Goal: Learn about a topic: Learn about a topic

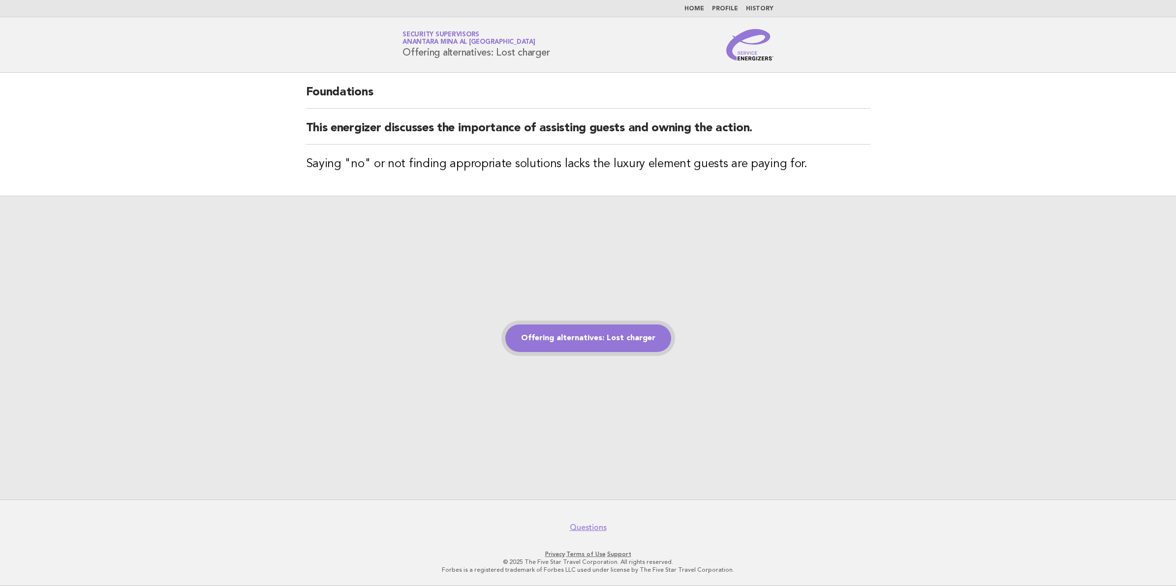
click at [584, 346] on link "Offering alternatives: Lost charger" at bounding box center [588, 339] width 166 height 28
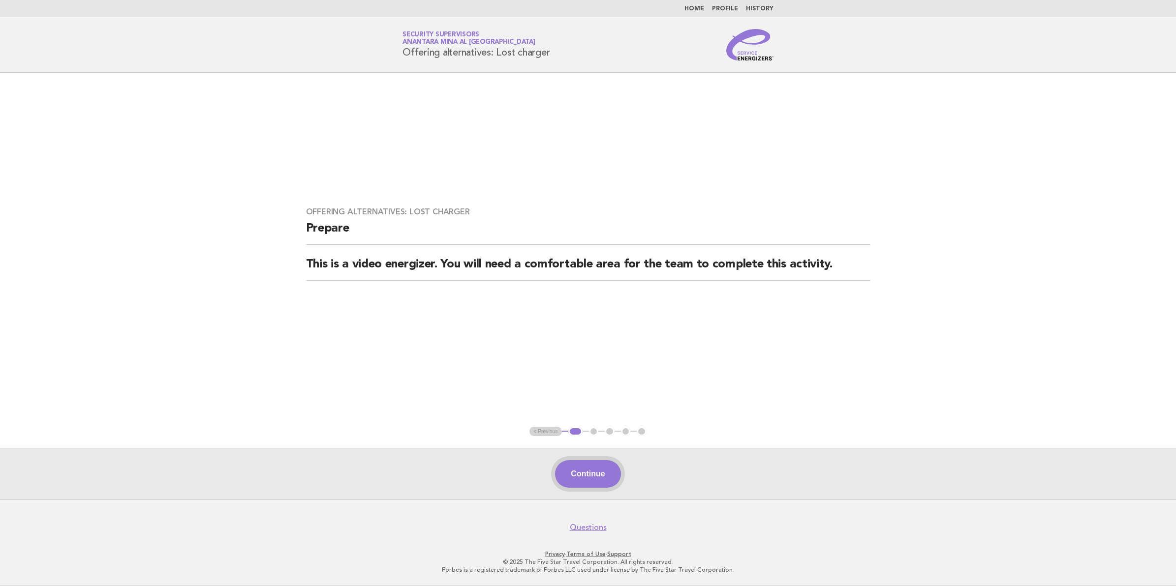
click at [581, 467] on button "Continue" at bounding box center [587, 474] width 65 height 28
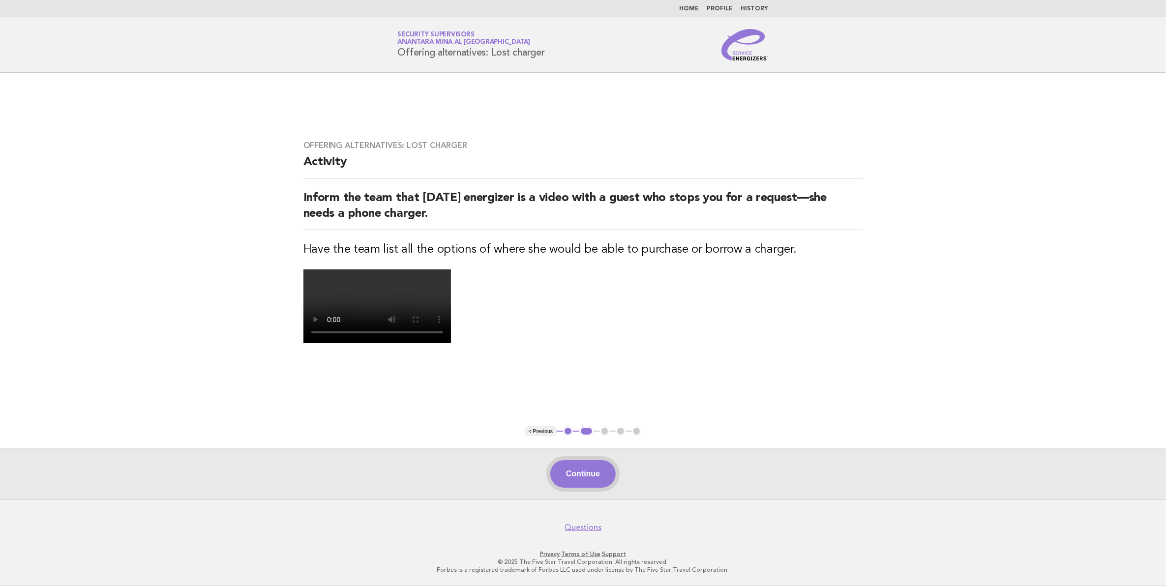
click at [580, 476] on button "Continue" at bounding box center [583, 474] width 65 height 28
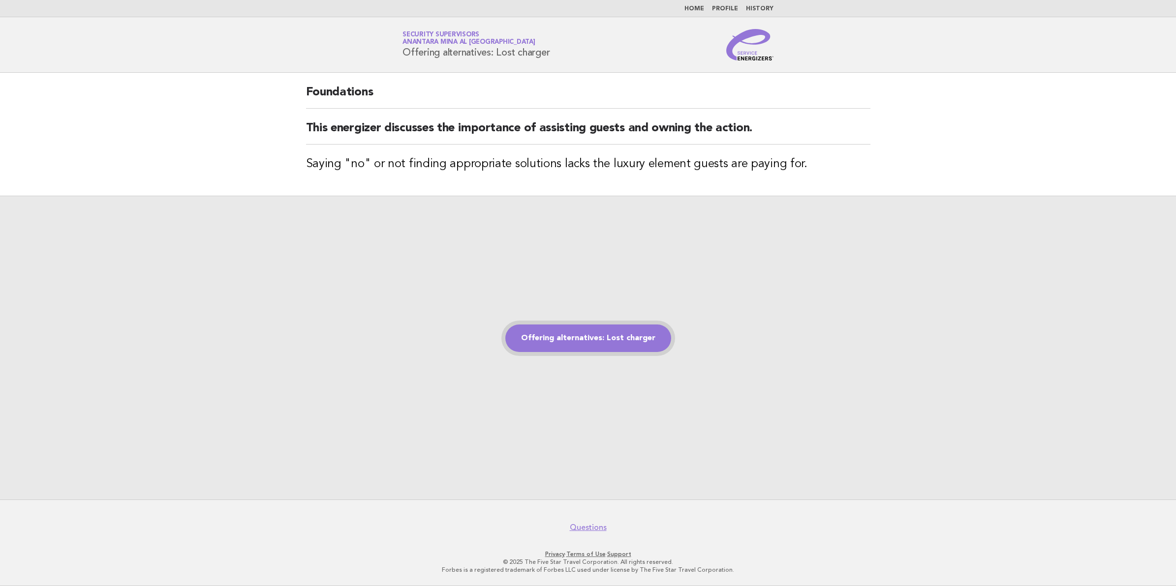
click at [611, 343] on link "Offering alternatives: Lost charger" at bounding box center [588, 339] width 166 height 28
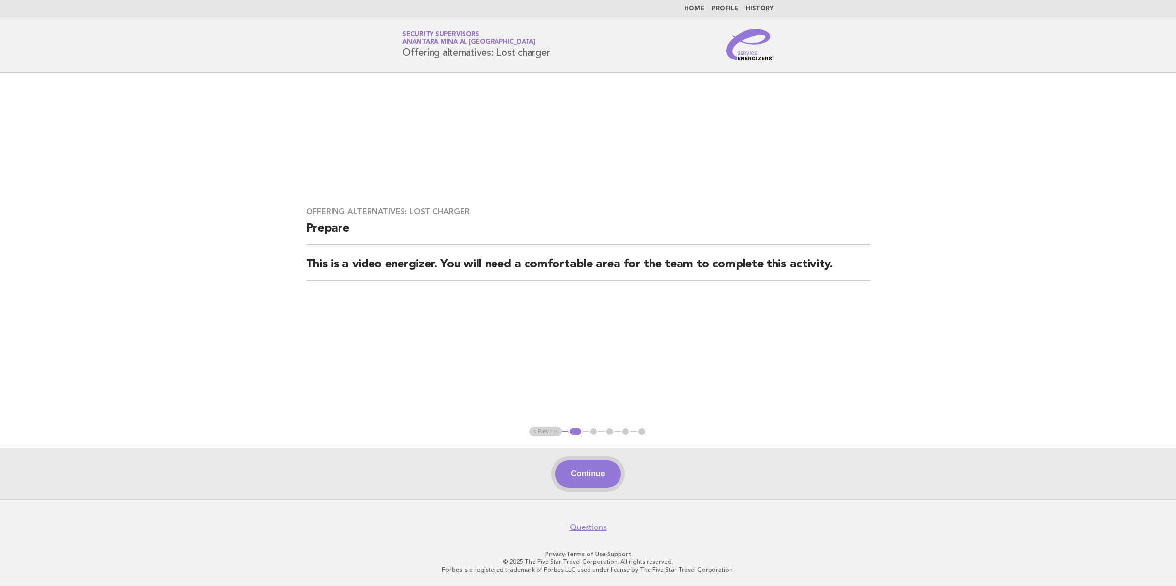
click at [593, 468] on button "Continue" at bounding box center [587, 474] width 65 height 28
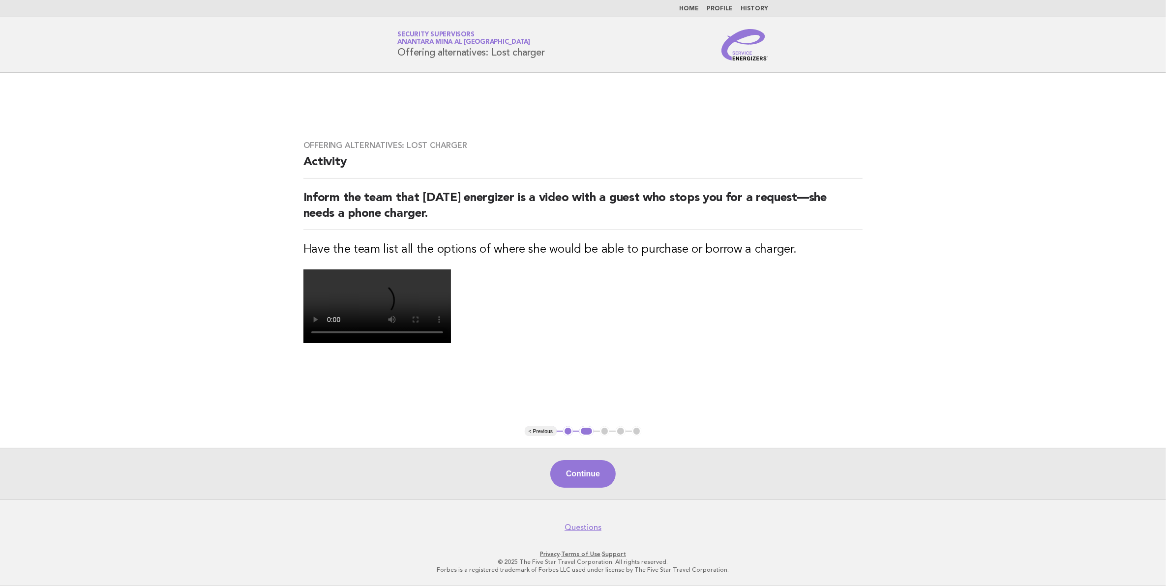
click at [451, 343] on video at bounding box center [378, 307] width 148 height 74
click at [584, 480] on button "Continue" at bounding box center [583, 474] width 65 height 28
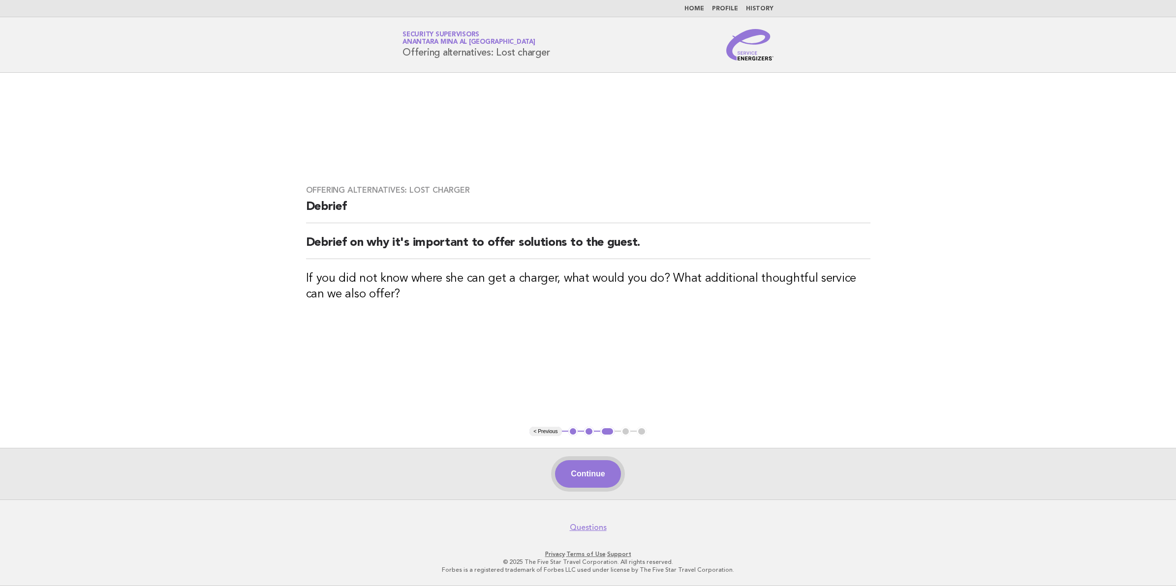
click at [574, 475] on button "Continue" at bounding box center [587, 474] width 65 height 28
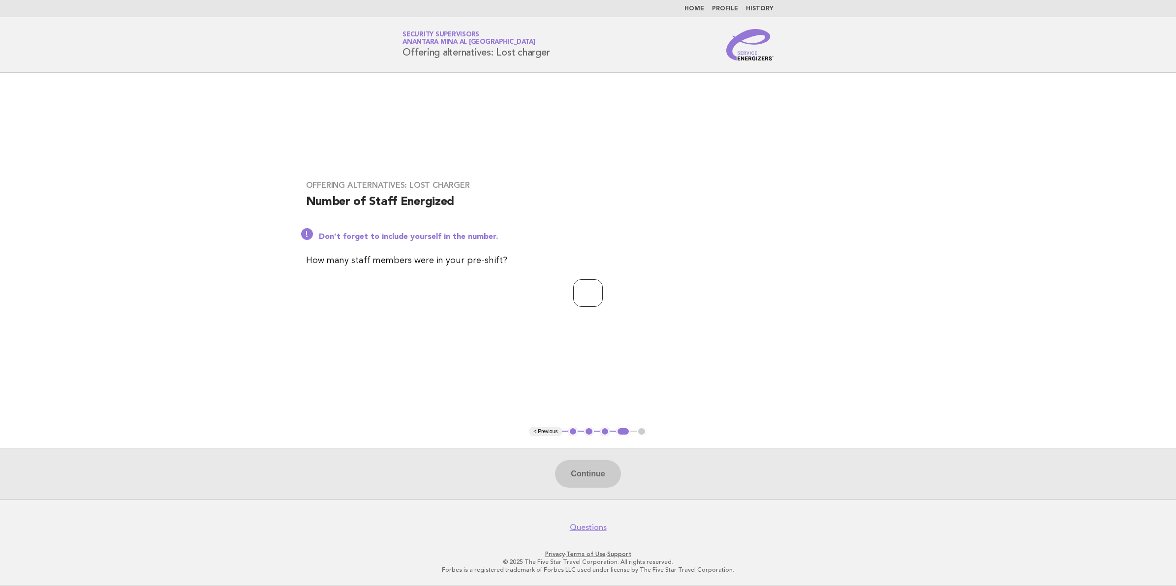
click at [575, 304] on input "number" at bounding box center [588, 293] width 30 height 28
type input "*"
type input "**"
click at [591, 461] on button "Continue" at bounding box center [587, 474] width 65 height 28
